Goal: Navigation & Orientation: Find specific page/section

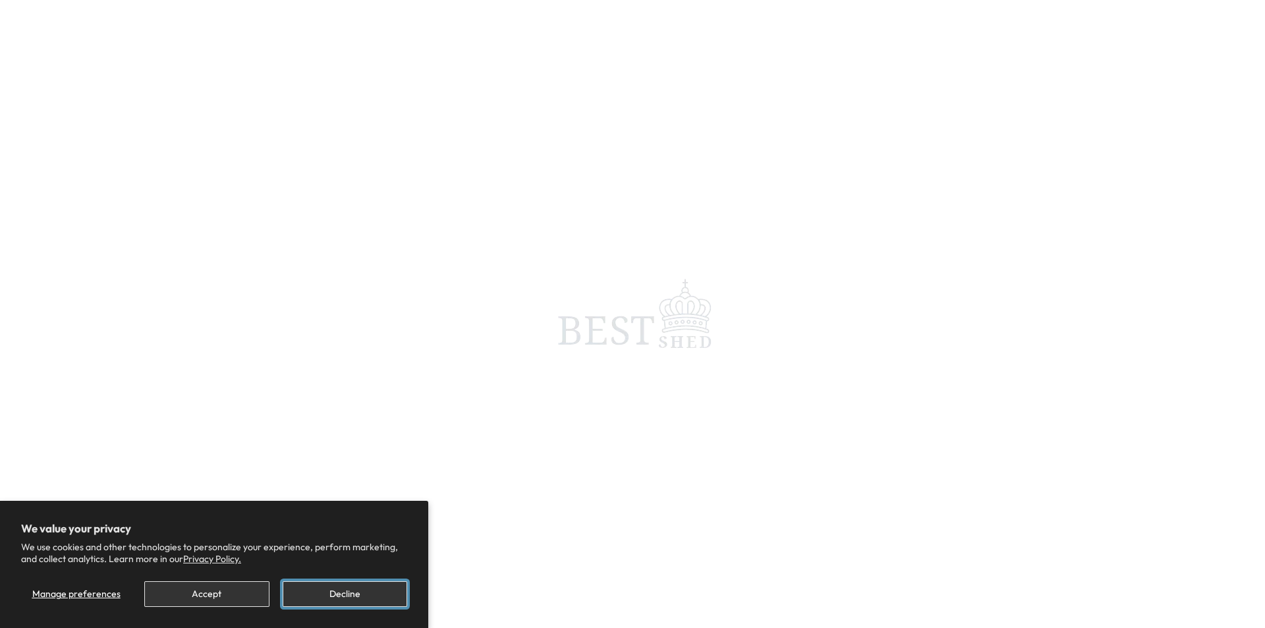
click at [348, 592] on button "Decline" at bounding box center [345, 594] width 124 height 26
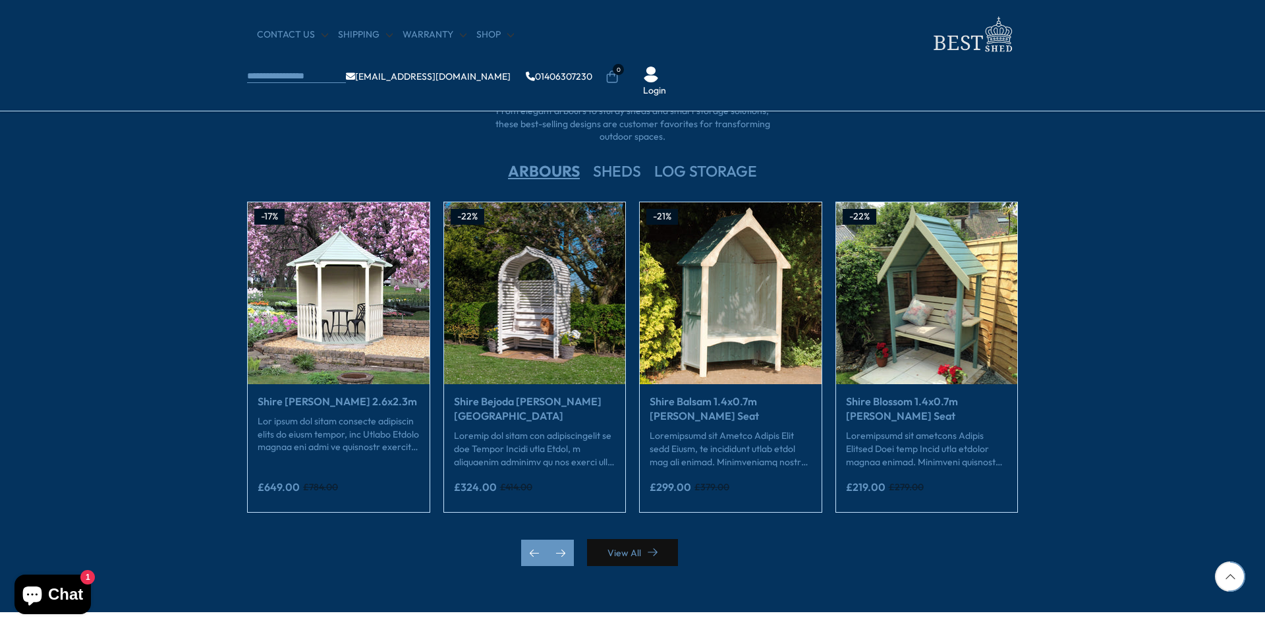
scroll to position [1754, 0]
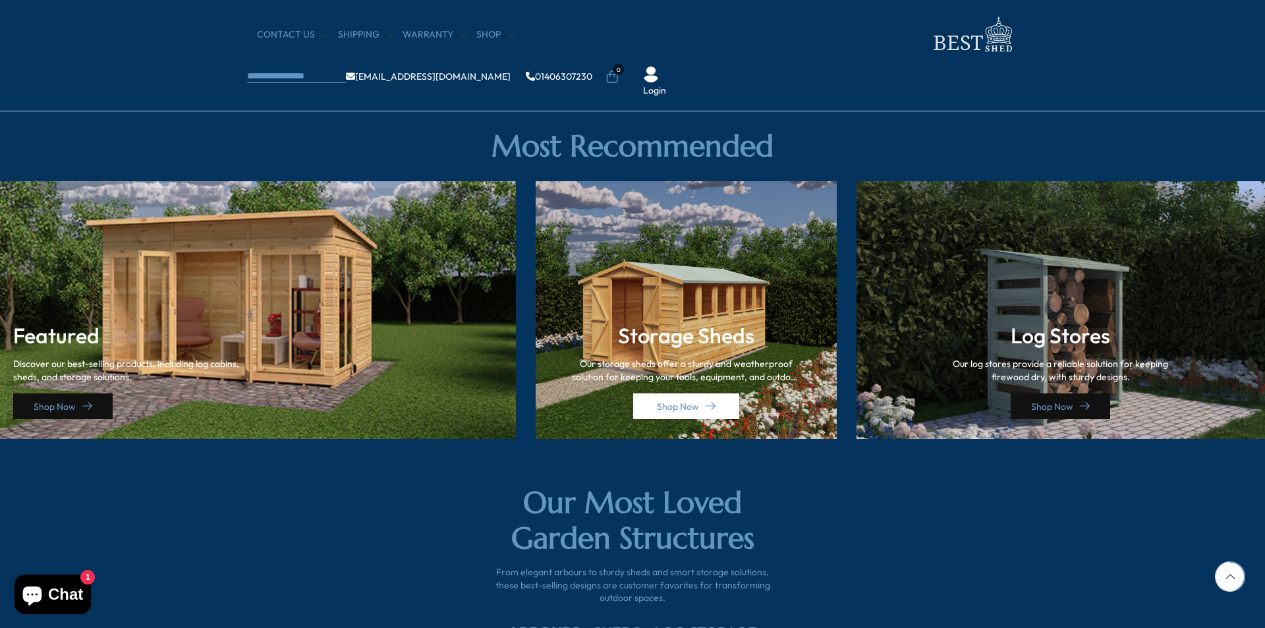
click at [193, 287] on div "Featured Discover our best-selling products, including log cabins, sheds, and s…" at bounding box center [258, 310] width 516 height 258
click at [68, 406] on link "Shop Now" at bounding box center [62, 406] width 99 height 26
